Goal: Information Seeking & Learning: Learn about a topic

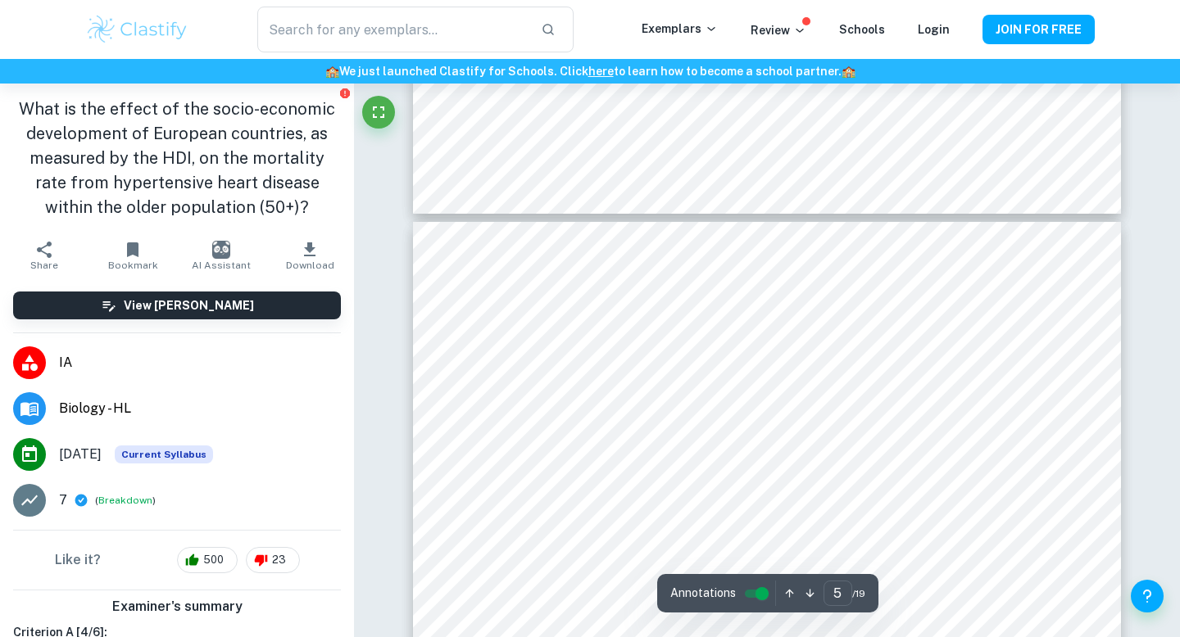
scroll to position [4139, 0]
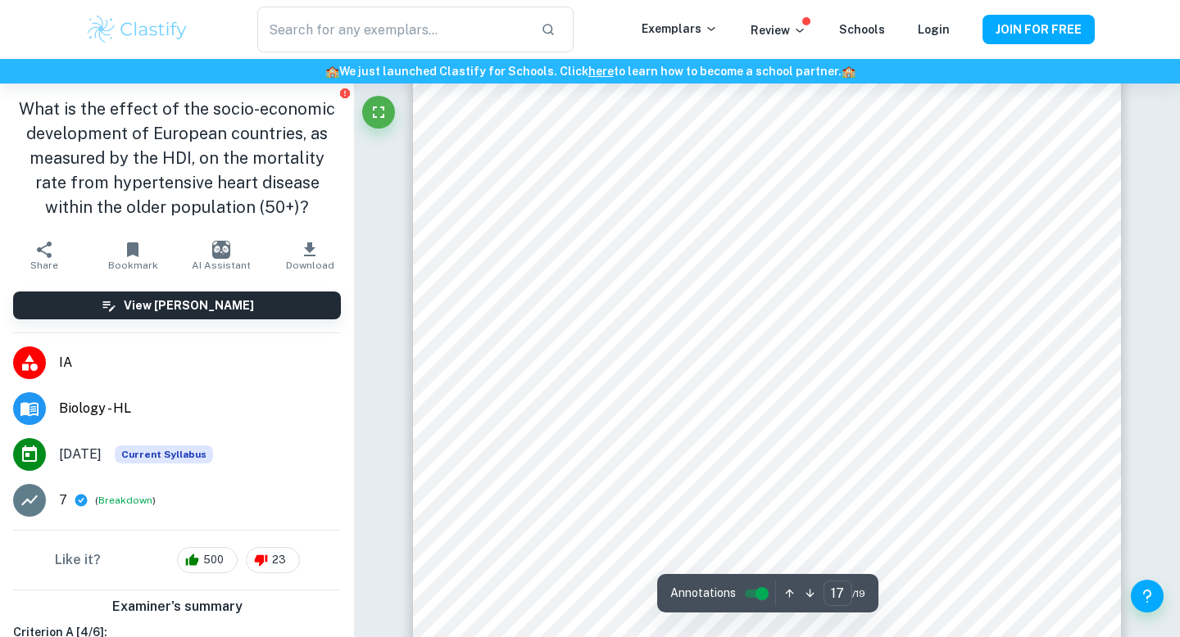
type input "16"
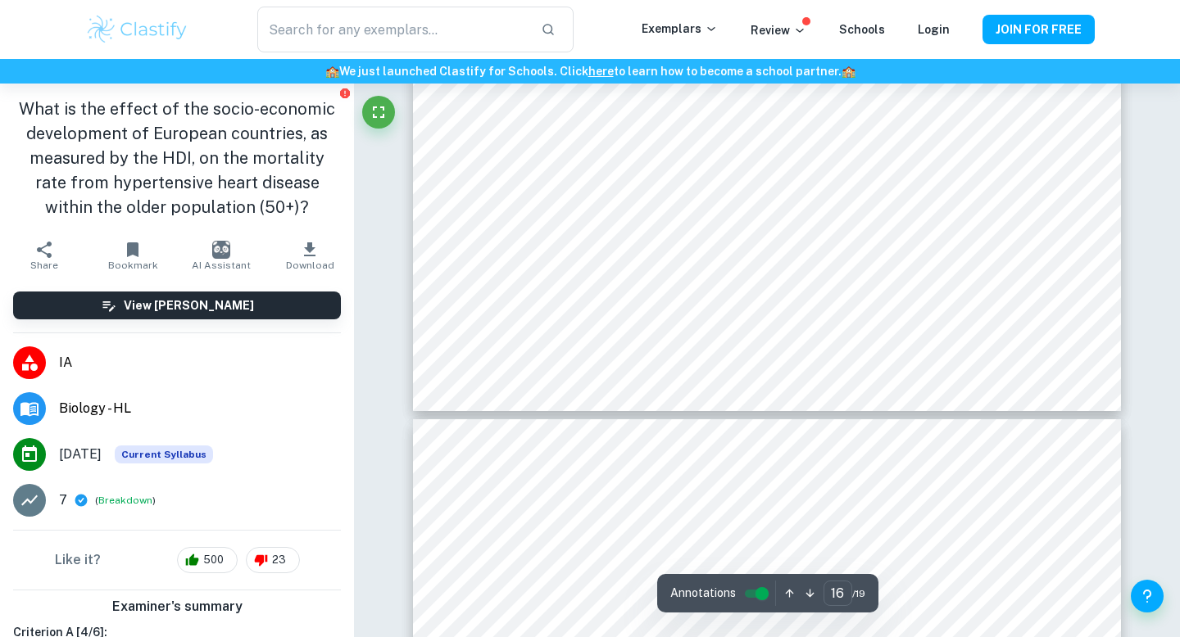
scroll to position [16202, 0]
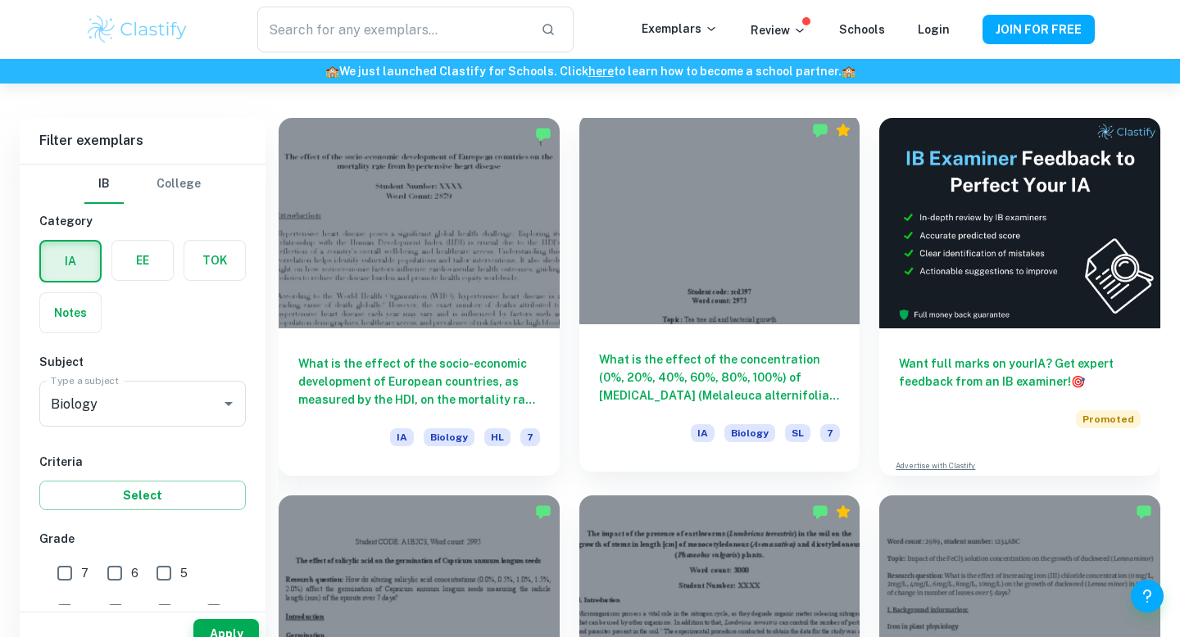
scroll to position [475, 0]
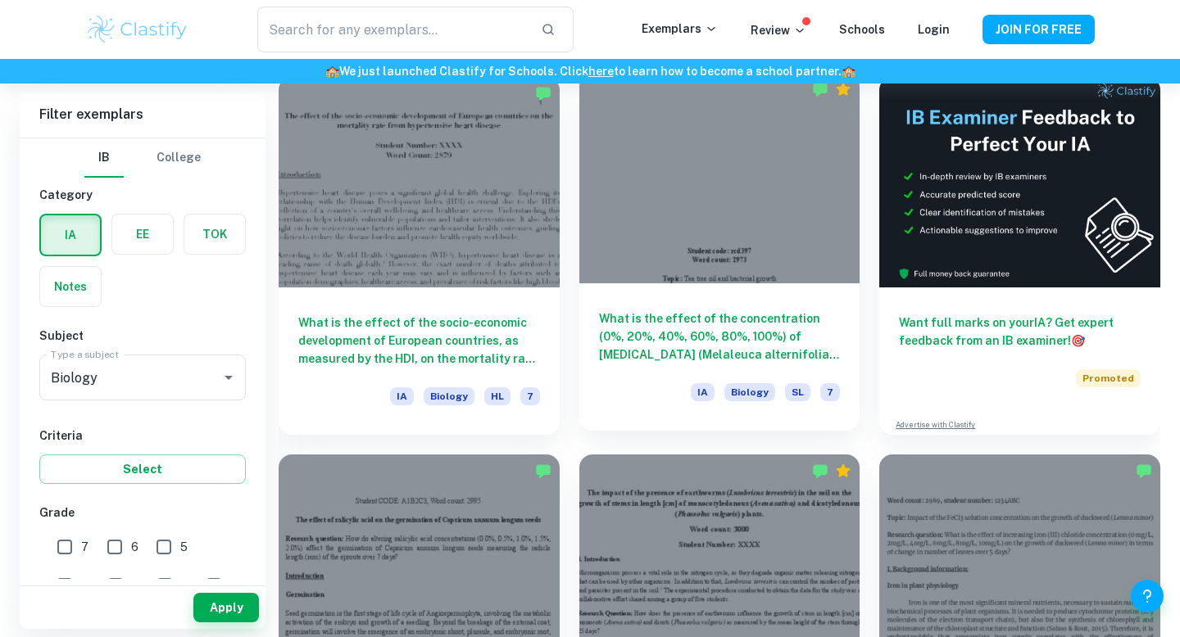
click at [734, 256] on div at bounding box center [719, 178] width 281 height 211
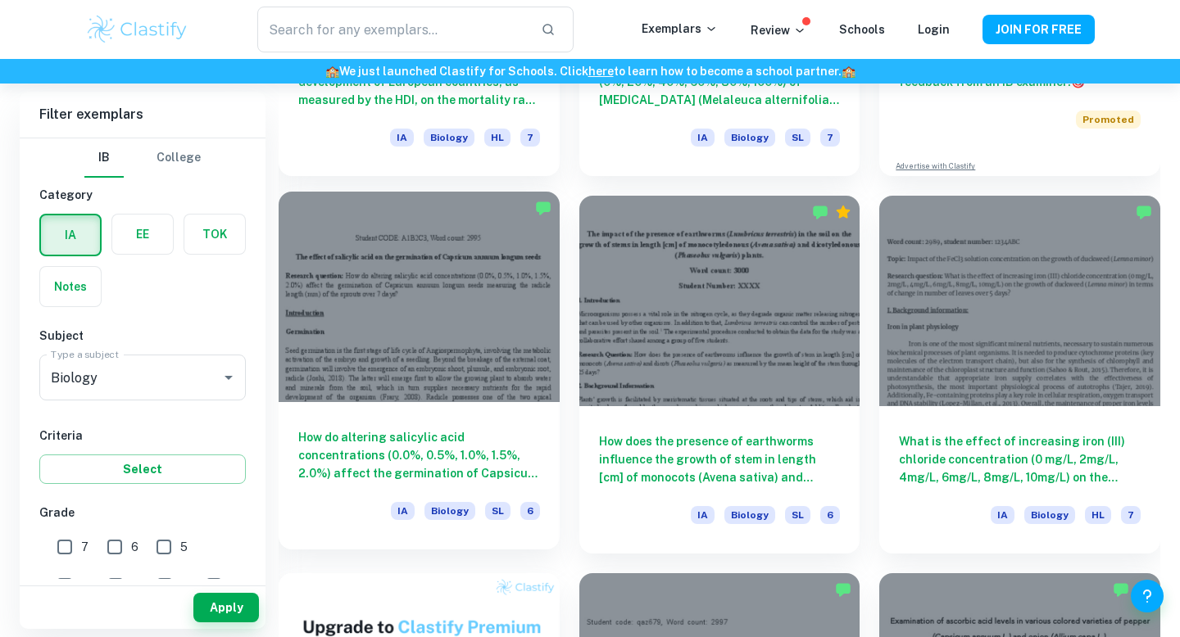
scroll to position [779, 0]
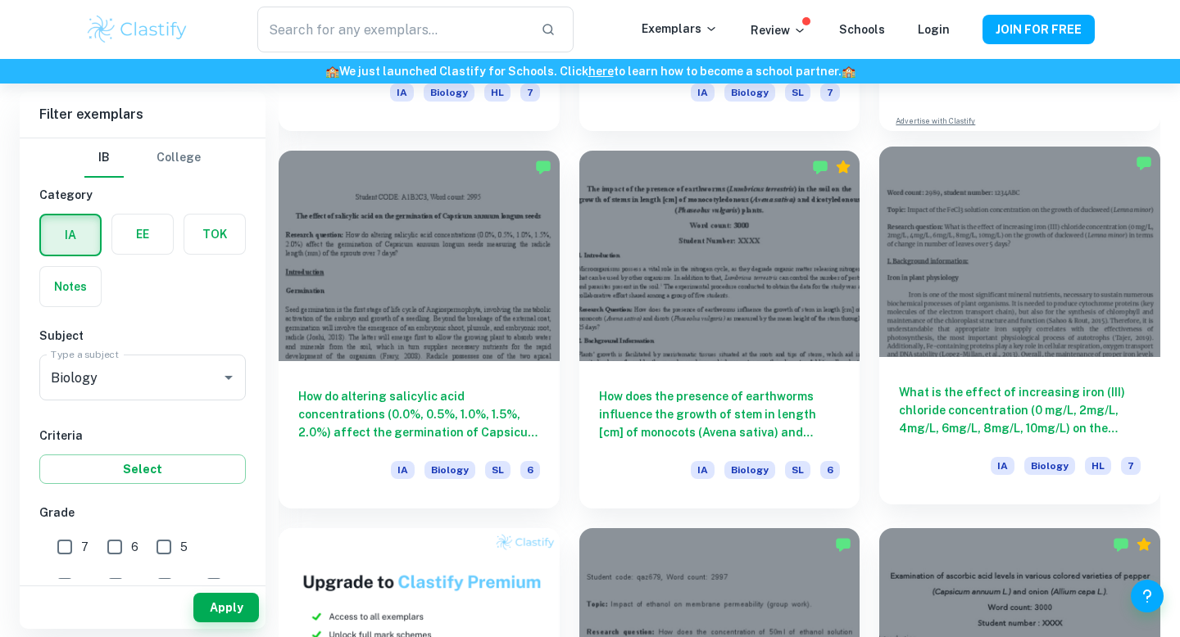
click at [1092, 278] on div at bounding box center [1019, 252] width 281 height 211
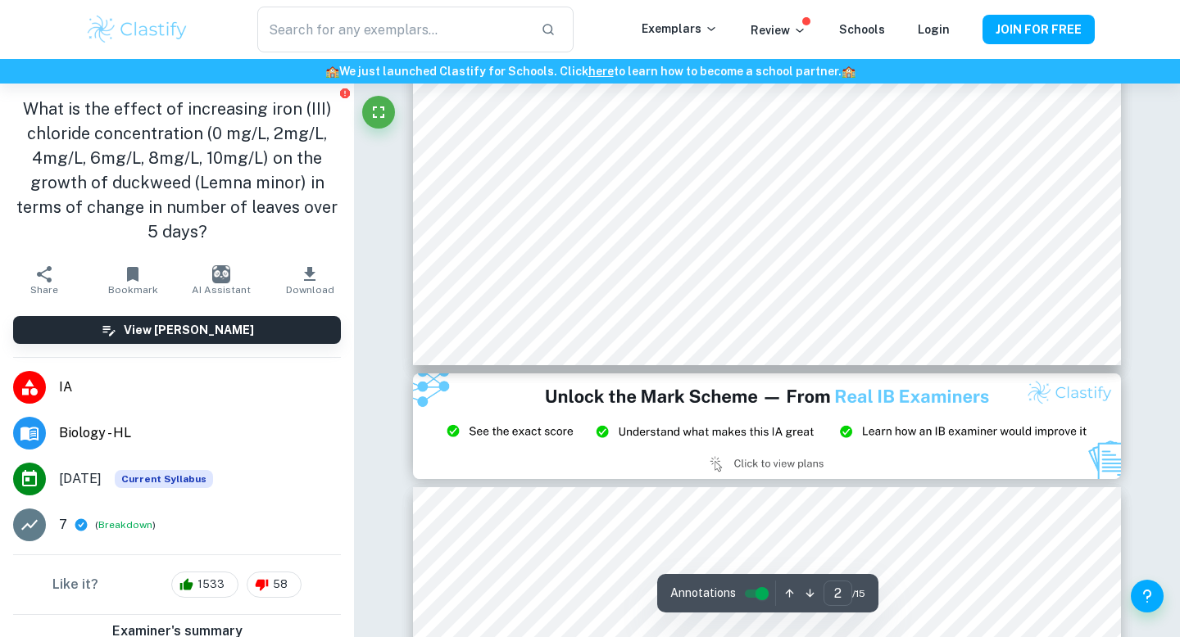
scroll to position [2145, 0]
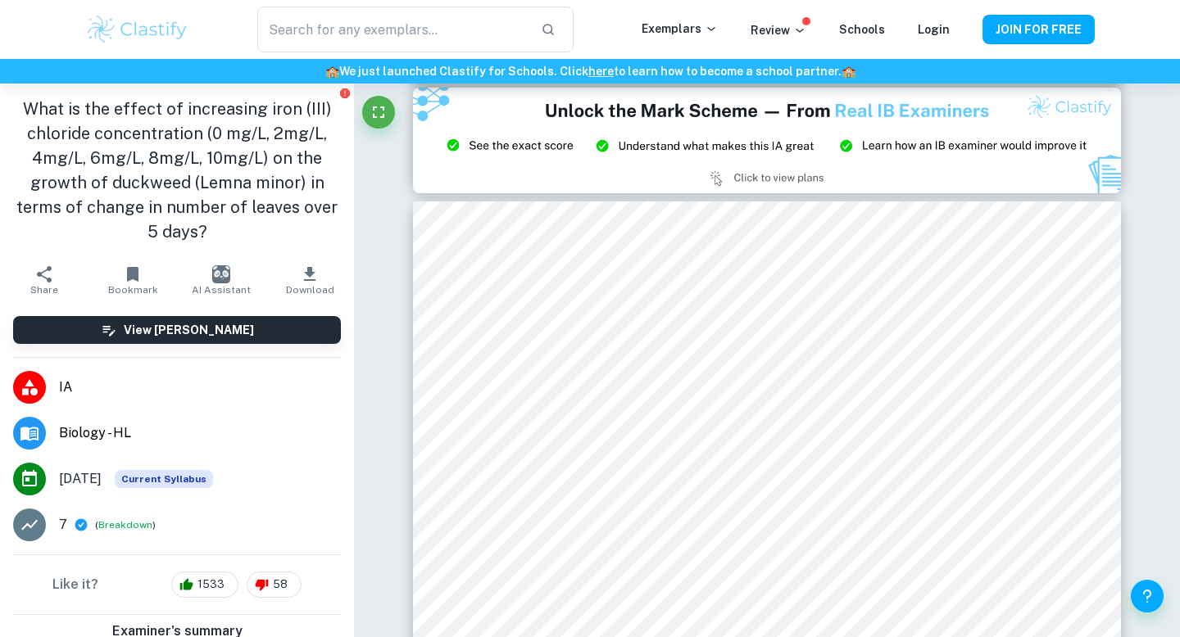
type input "2"
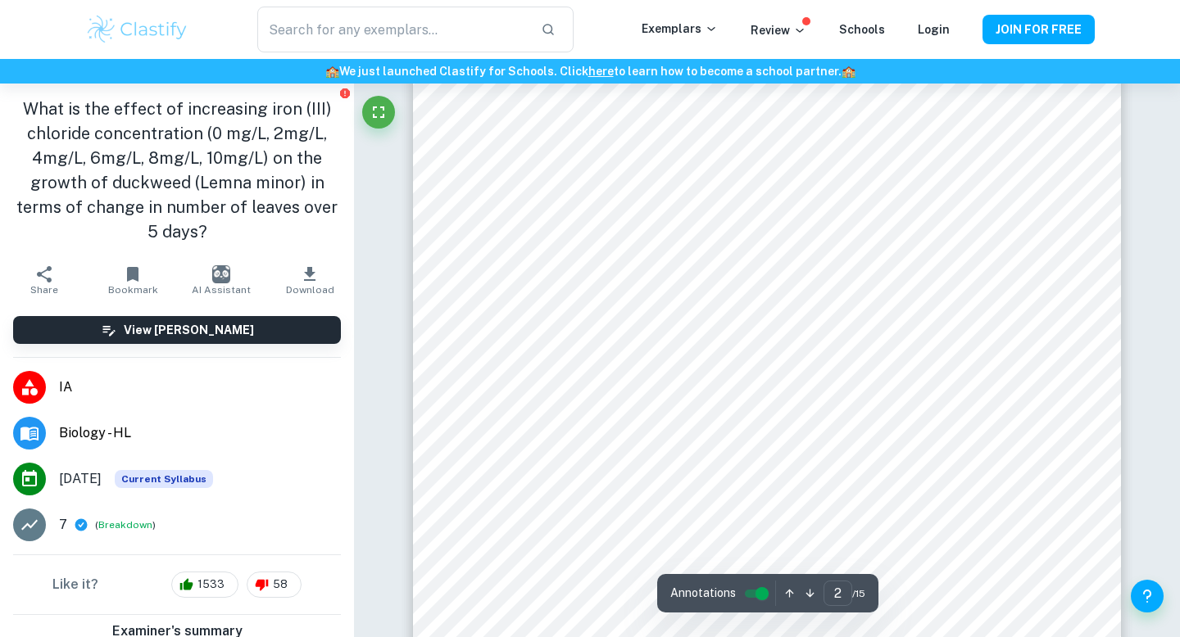
scroll to position [1166, 0]
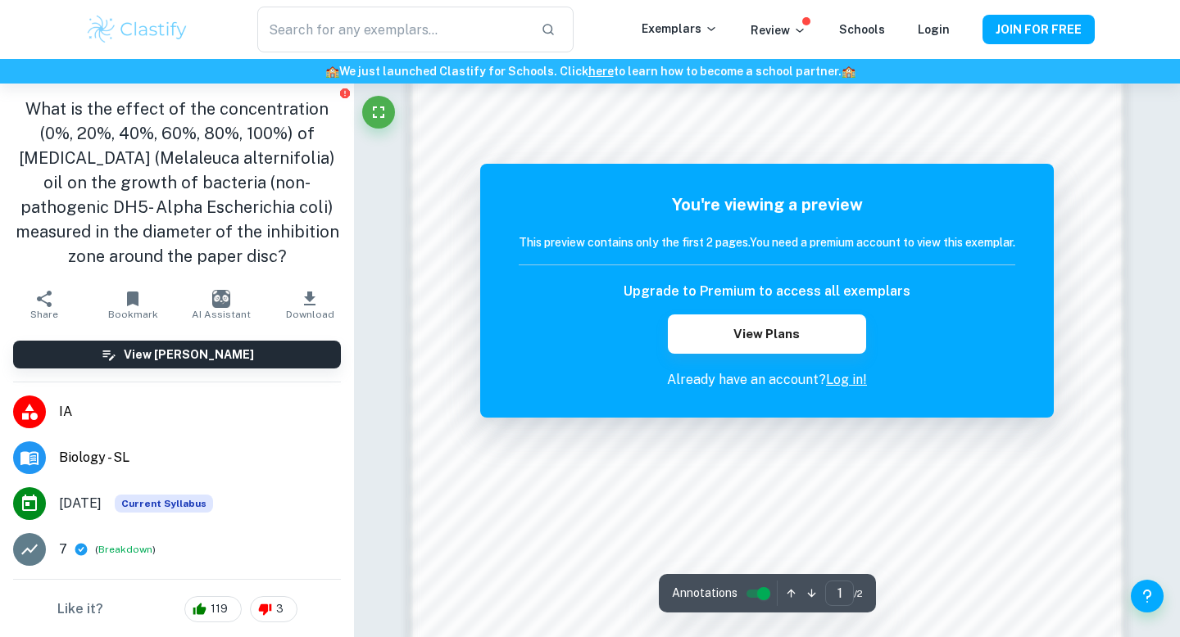
scroll to position [994, 0]
